Goal: Information Seeking & Learning: Learn about a topic

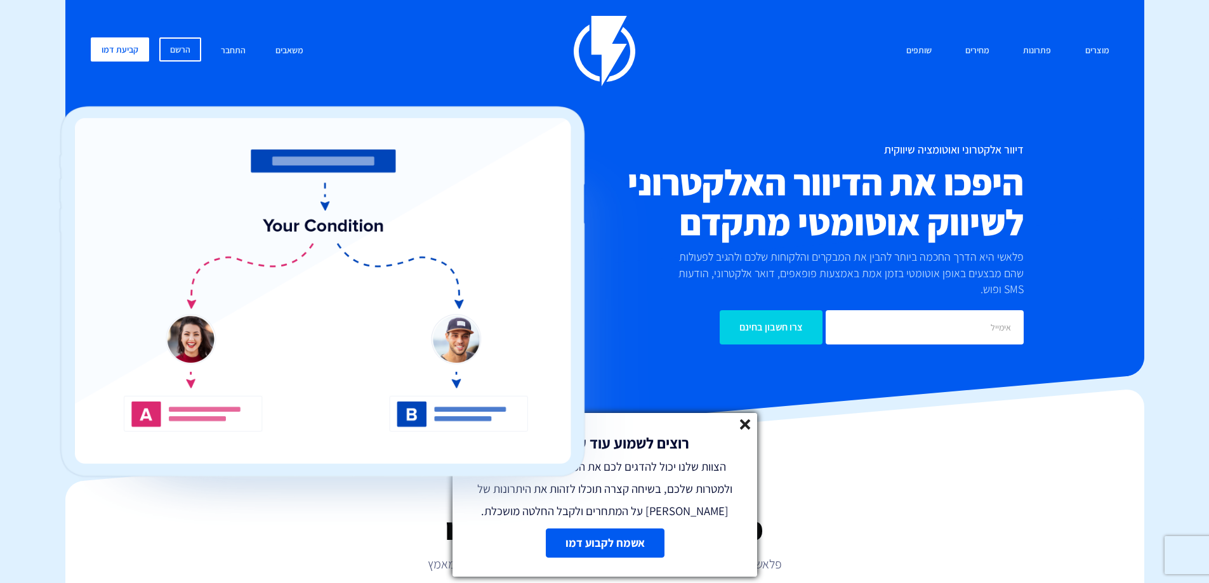
click at [613, 45] on img at bounding box center [605, 51] width 62 height 70
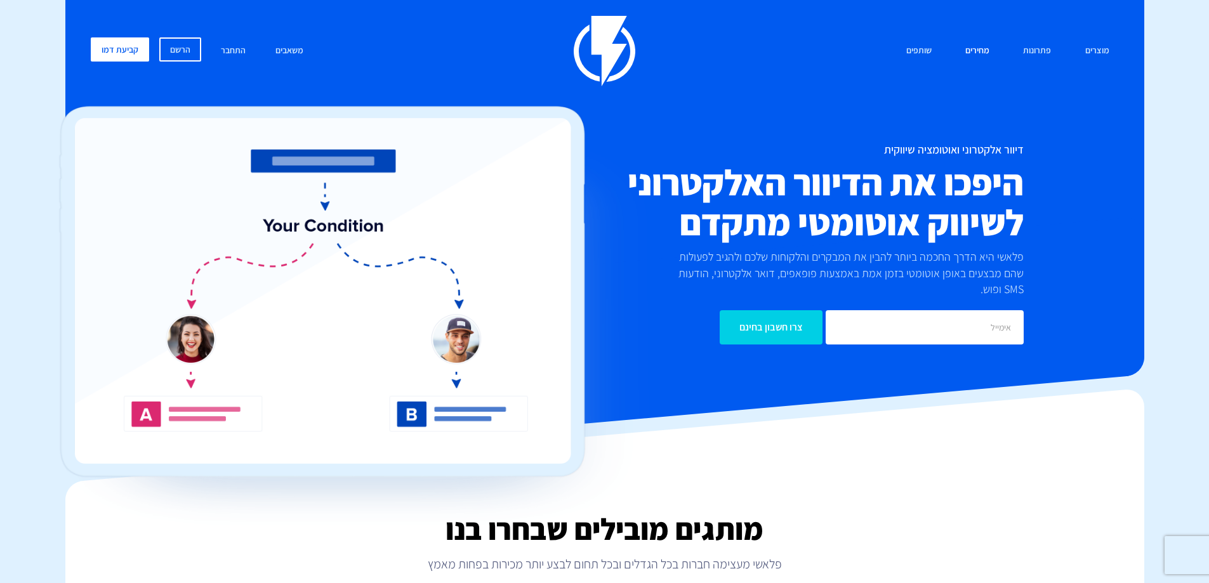
click at [976, 51] on link "מחירים" at bounding box center [976, 50] width 43 height 27
click at [934, 318] on input "email" at bounding box center [924, 327] width 198 height 34
click at [977, 53] on link "מחירים" at bounding box center [976, 50] width 43 height 27
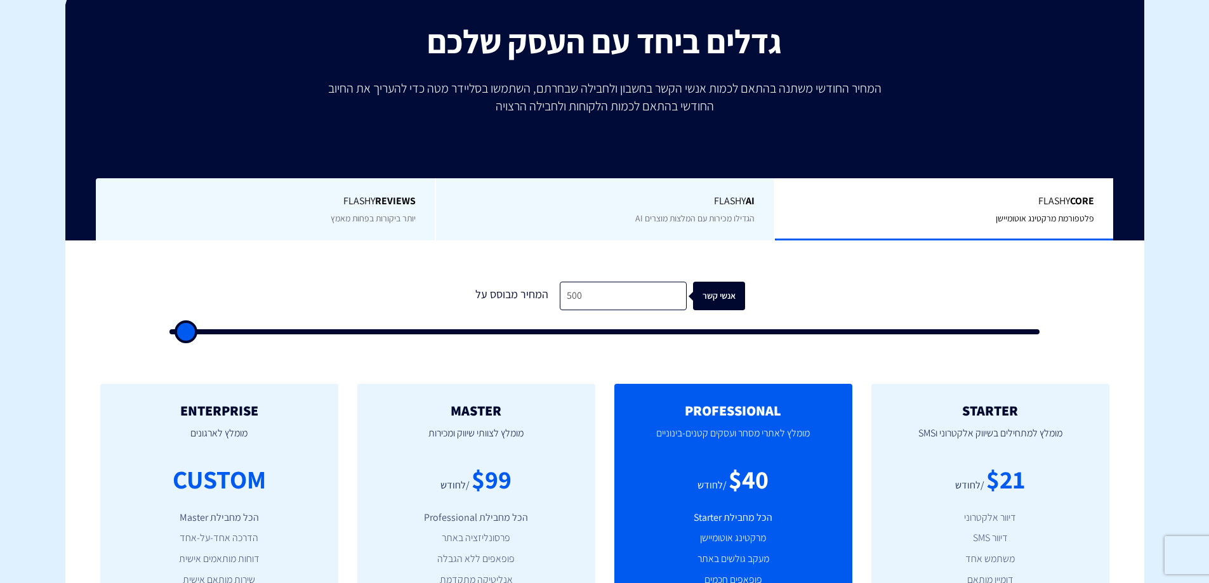
scroll to position [211, 0]
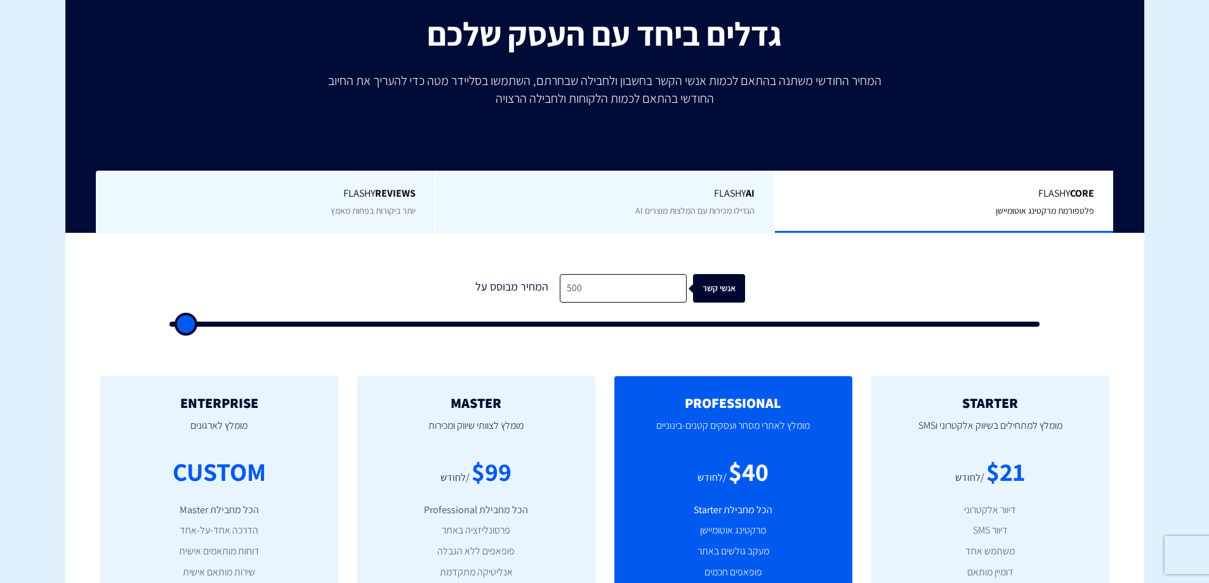
click at [691, 214] on span "הגדילו מכירות עם המלצות מוצרים AI" at bounding box center [694, 210] width 119 height 11
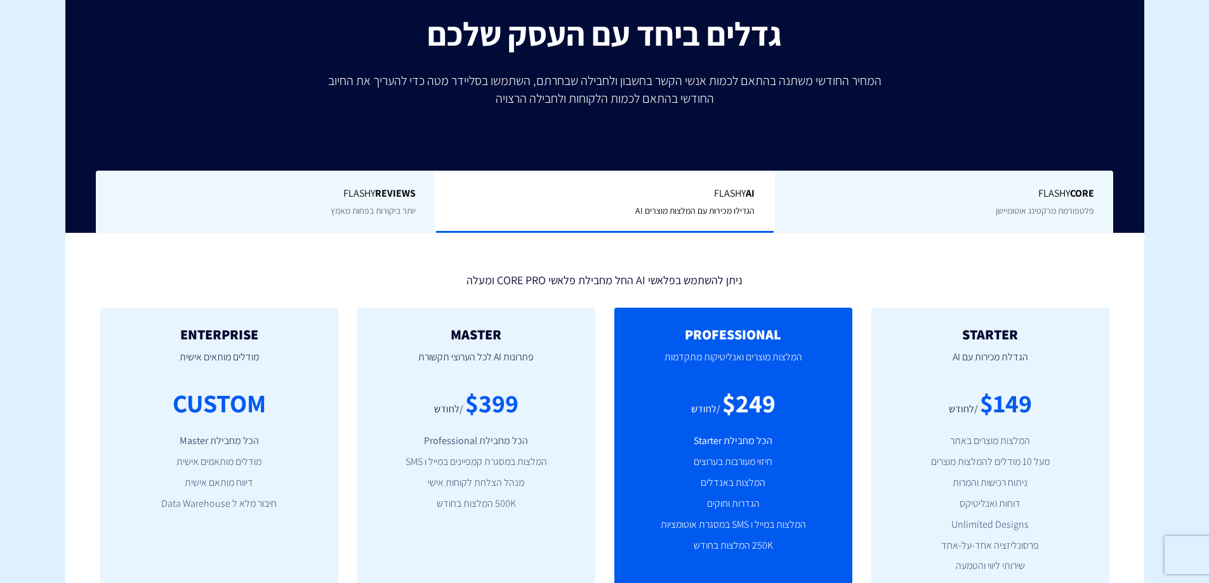
click at [335, 216] on span "יותר ביקורות בפחות מאמץ" at bounding box center [373, 210] width 85 height 11
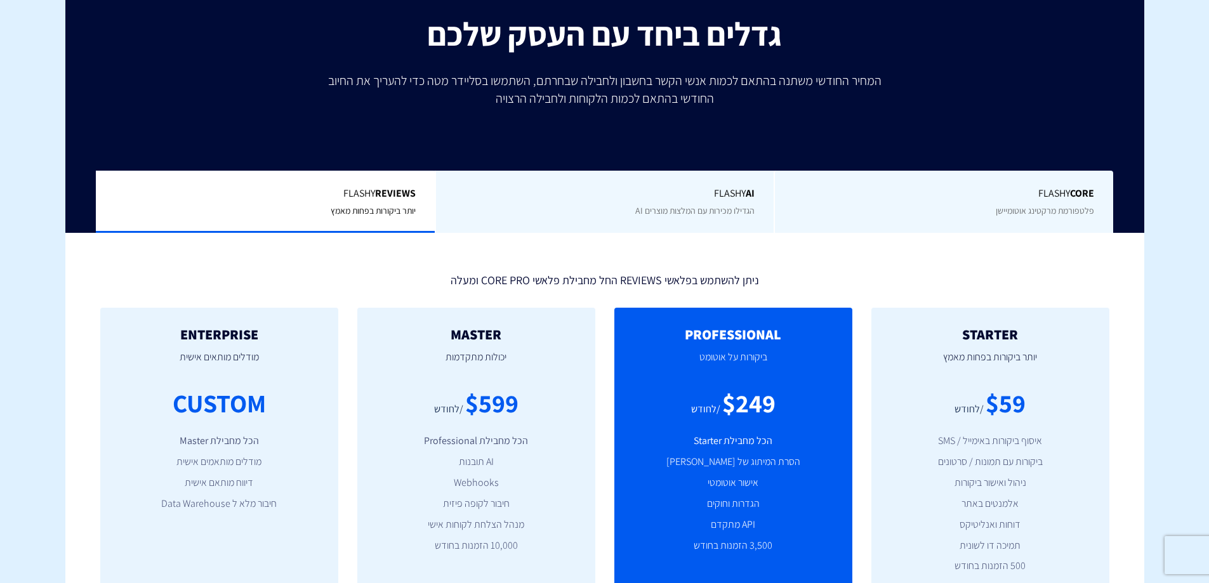
click at [941, 201] on div "Flashy Core פלטפורמת מרקטינג אוטומיישן" at bounding box center [942, 202] width 339 height 63
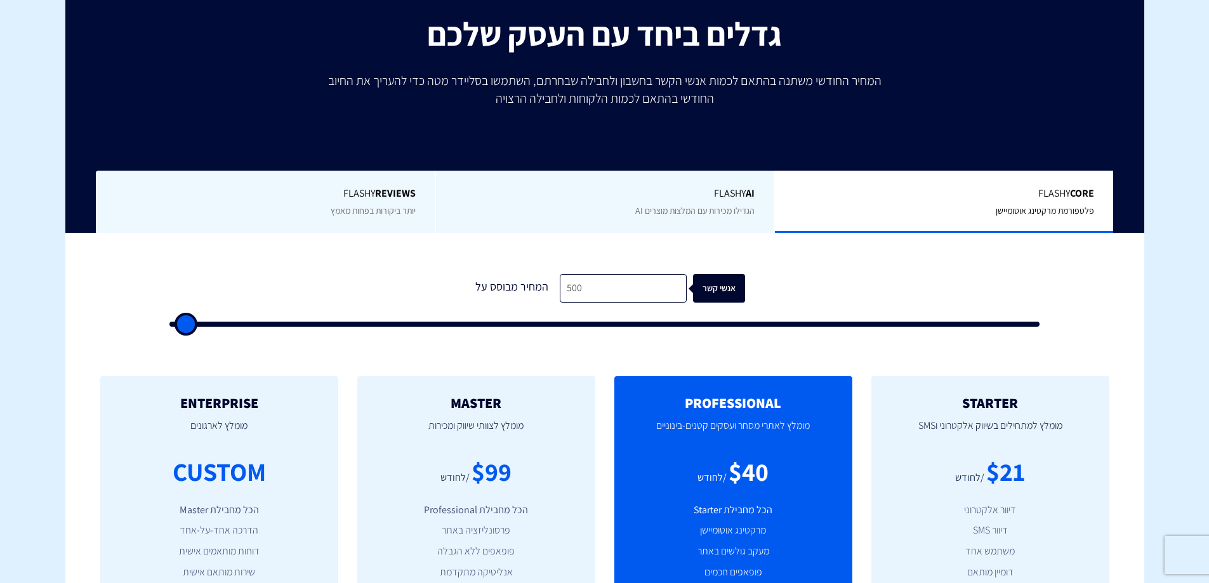
click at [733, 195] on span "Flashy AI" at bounding box center [605, 194] width 300 height 15
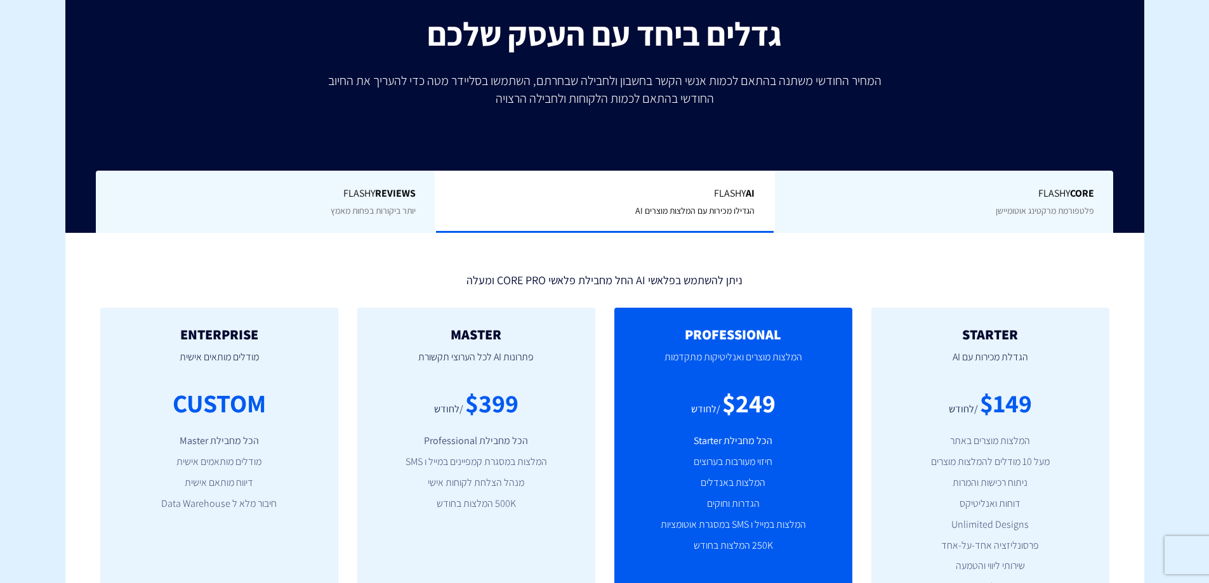
click at [402, 192] on b "REVIEWS" at bounding box center [395, 193] width 41 height 13
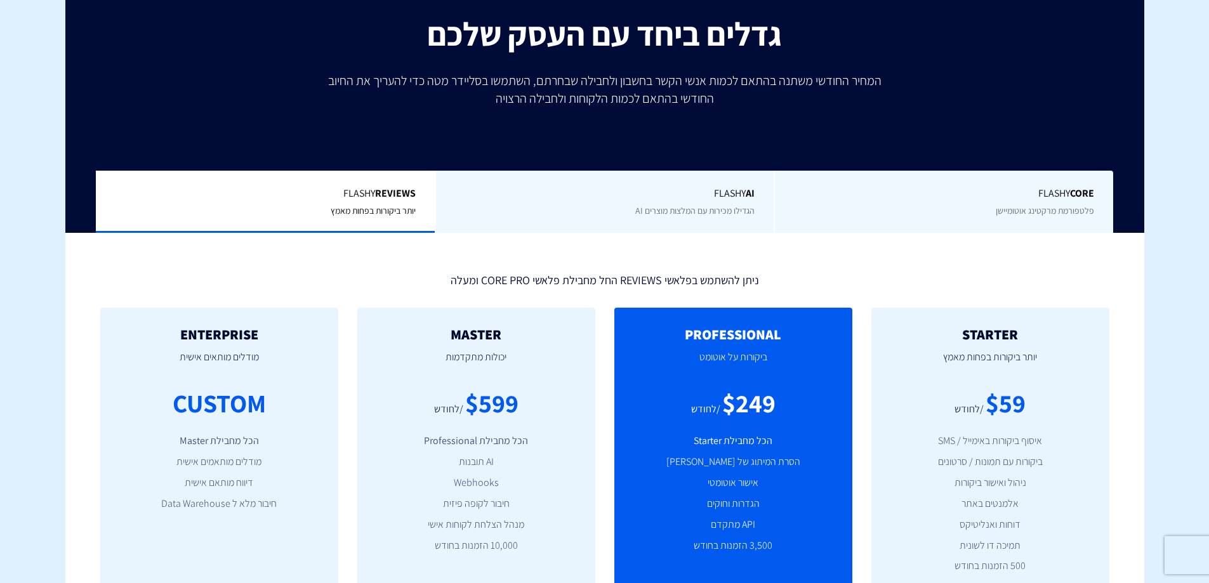
click at [937, 187] on span "Flashy Core" at bounding box center [944, 194] width 300 height 15
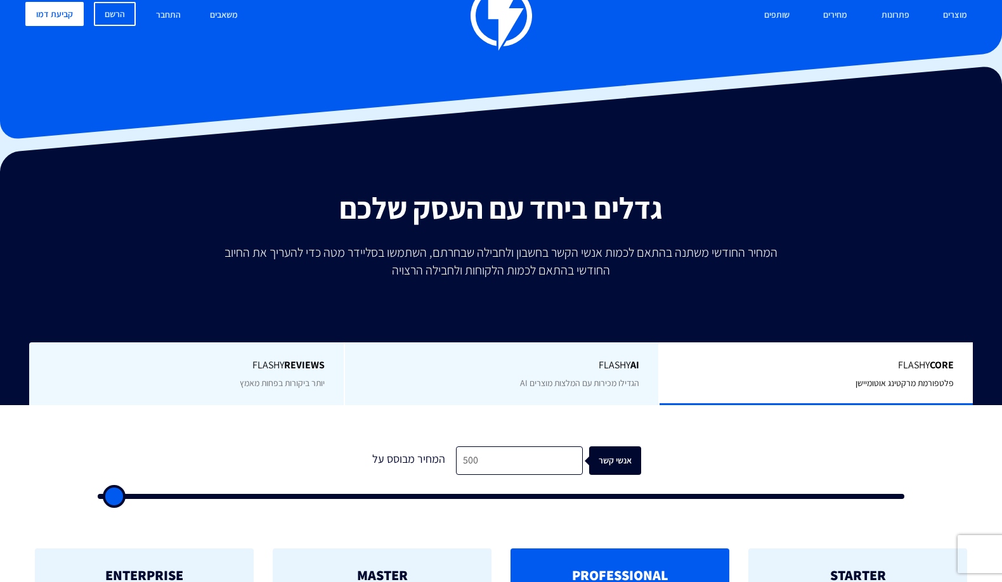
scroll to position [0, 0]
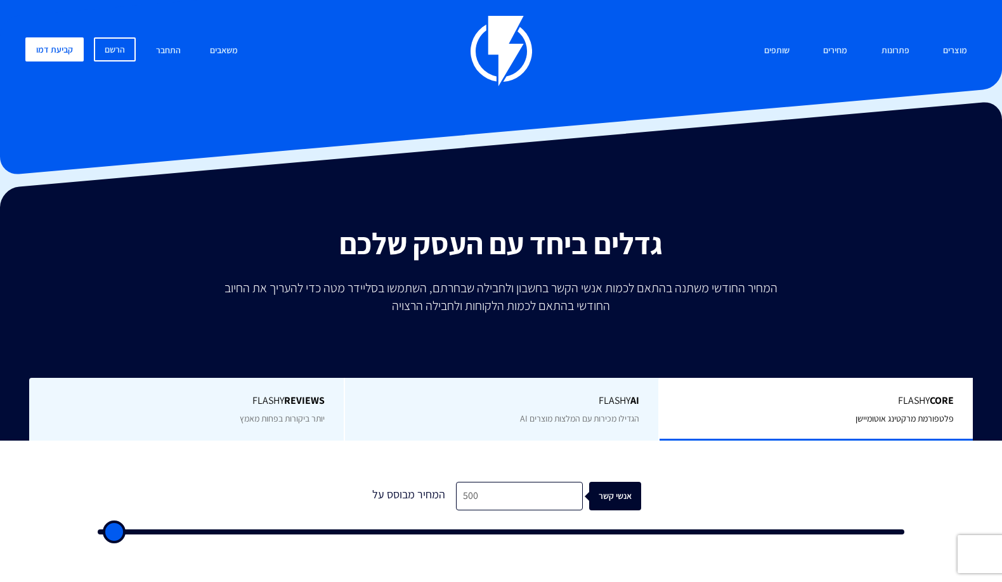
click at [535, 45] on div "מוצרים שיווק אוטומטי הפכו את השיווק לאוטומטי דיוור אלקטרוני שלחו את המסר הנכון …" at bounding box center [501, 51] width 971 height 70
click at [509, 44] on img at bounding box center [502, 51] width 62 height 70
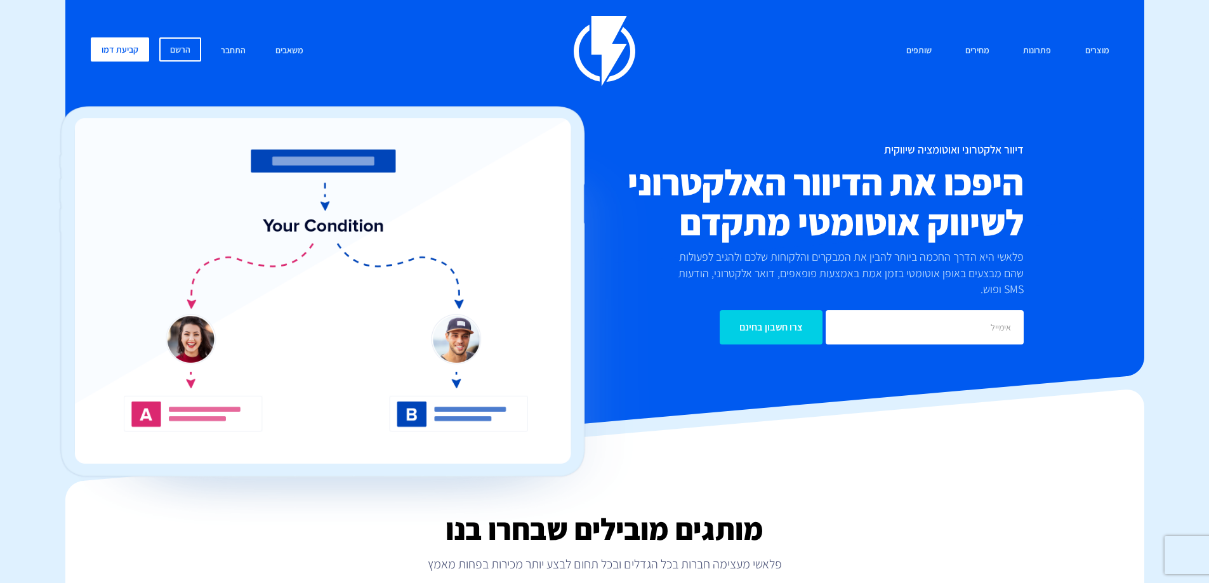
click at [904, 186] on h2 "היפכו את הדיוור האלקטרוני לשיווק אוטומטי מתקדם" at bounding box center [775, 202] width 495 height 80
click at [978, 52] on link "מחירים" at bounding box center [976, 50] width 43 height 27
